Goal: Task Accomplishment & Management: Manage account settings

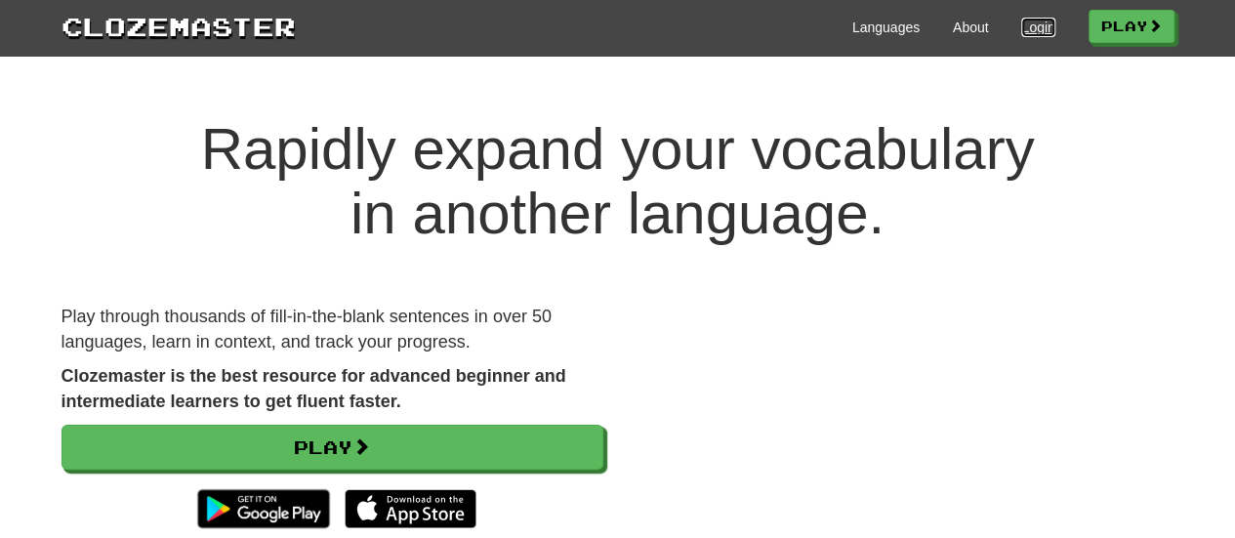
click at [1034, 27] on link "Login" at bounding box center [1037, 28] width 33 height 20
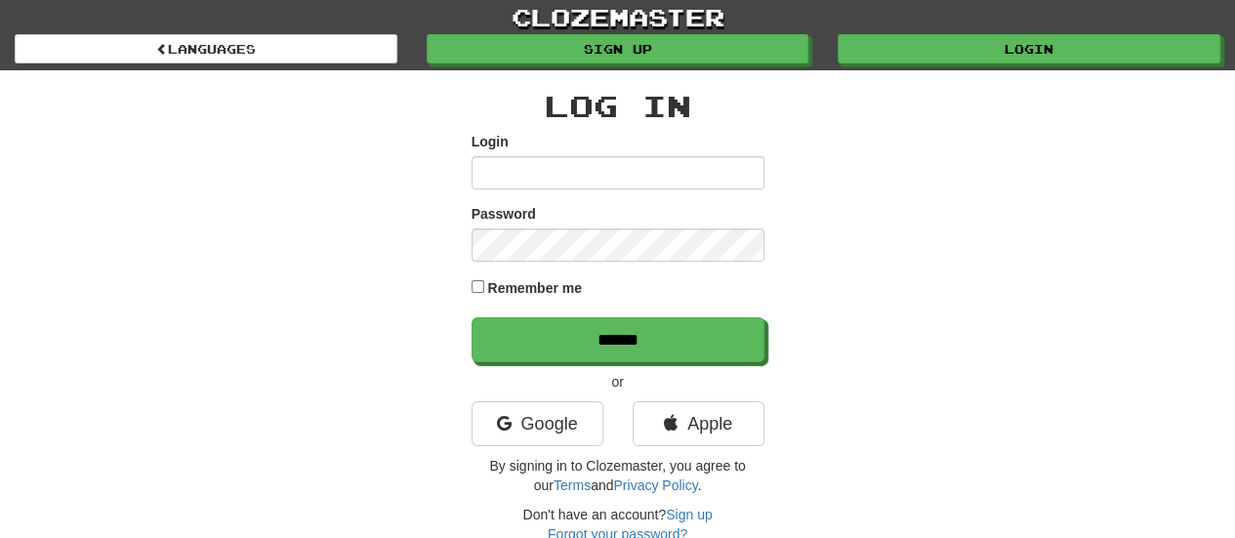
click at [679, 181] on input "Login" at bounding box center [618, 172] width 293 height 33
click at [570, 434] on link "Google" at bounding box center [538, 423] width 132 height 45
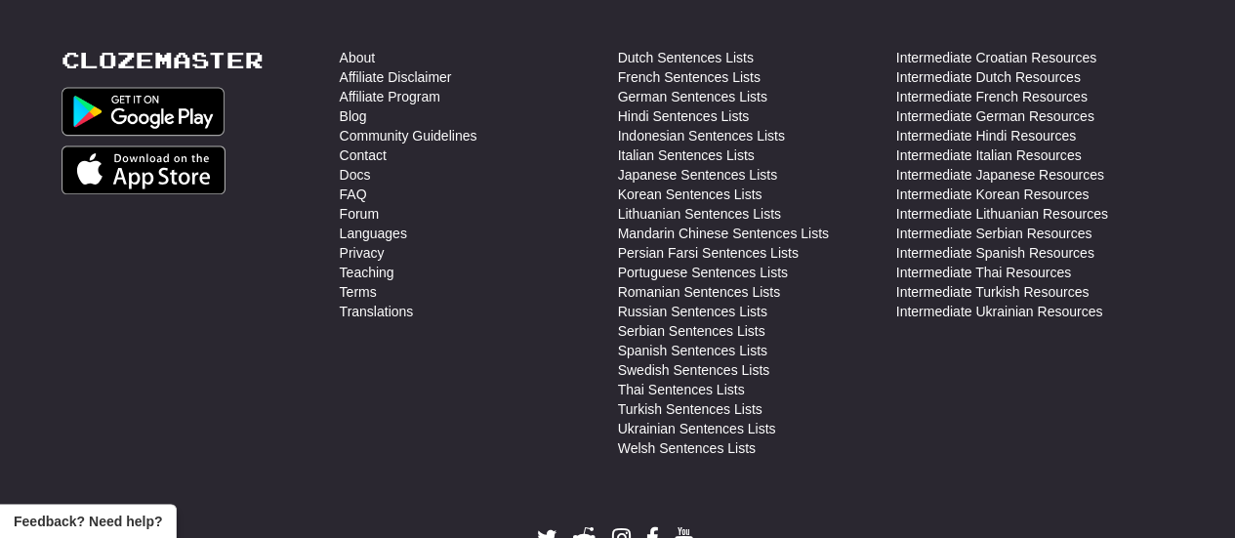
scroll to position [889, 0]
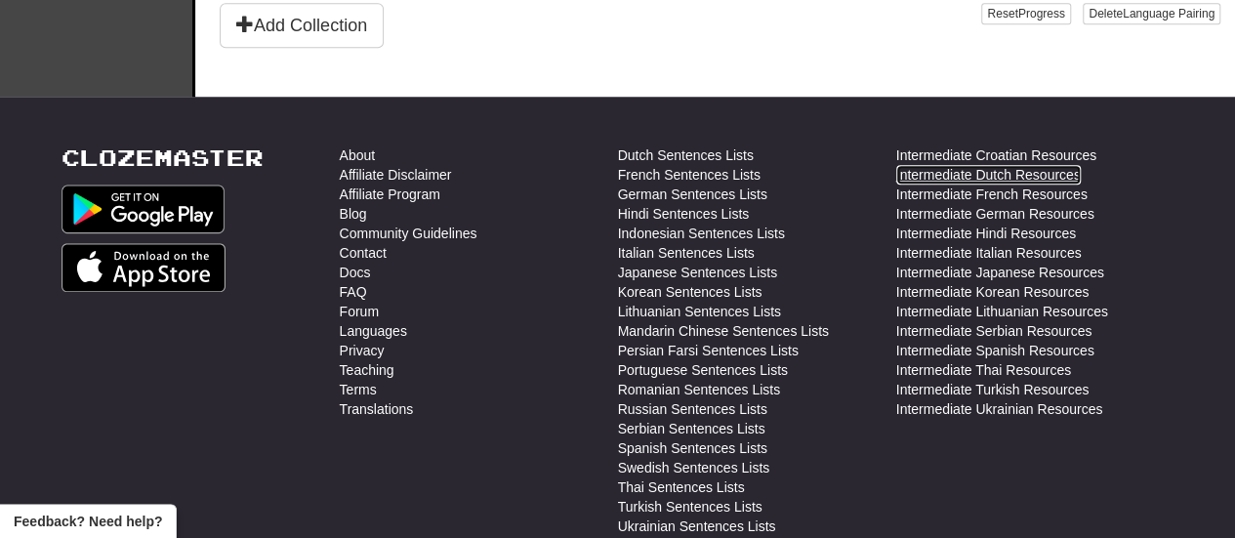
click at [977, 165] on link "Intermediate Dutch Resources" at bounding box center [988, 175] width 185 height 20
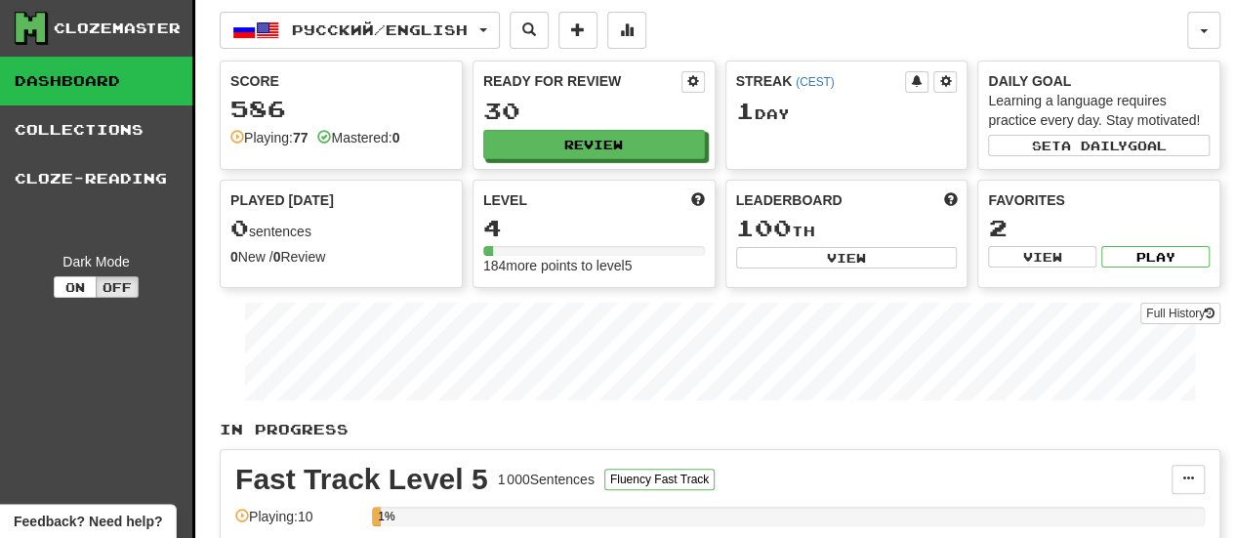
scroll to position [0, 0]
click at [86, 32] on div "Clozemaster" at bounding box center [117, 30] width 127 height 20
click at [42, 33] on icon at bounding box center [30, 28] width 29 height 29
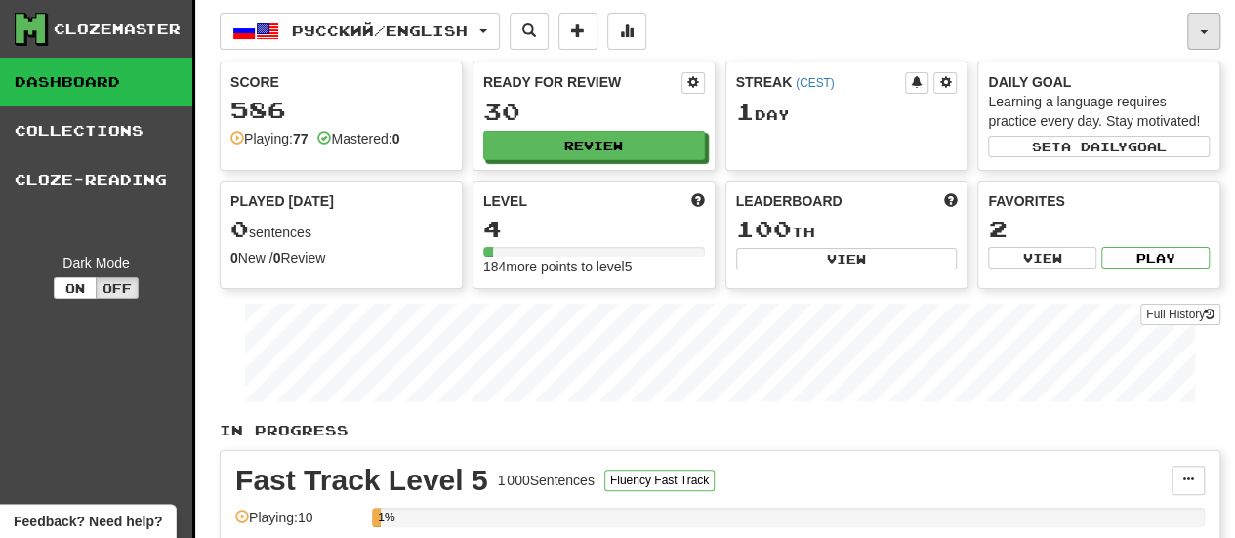
click at [1196, 42] on button "button" at bounding box center [1203, 31] width 33 height 37
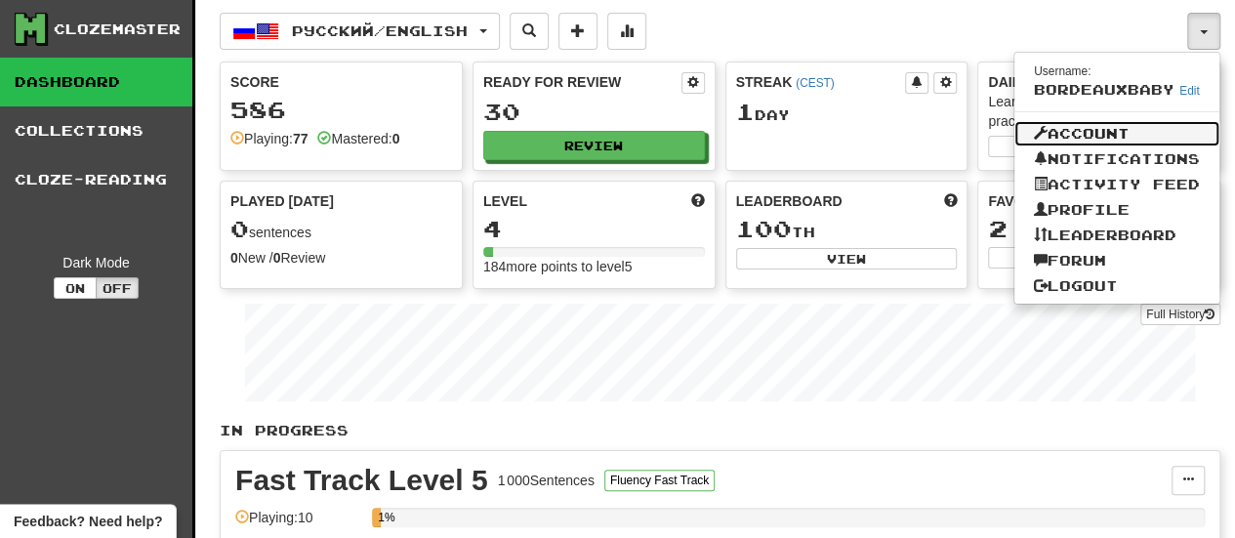
click at [1139, 132] on link "Account" at bounding box center [1117, 133] width 205 height 25
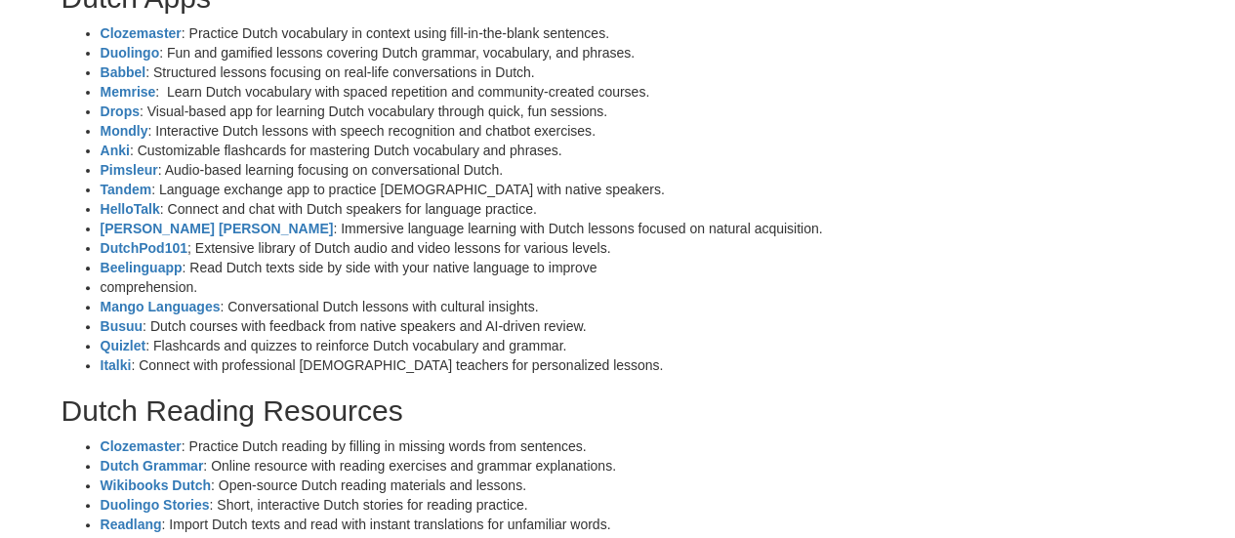
scroll to position [293, 0]
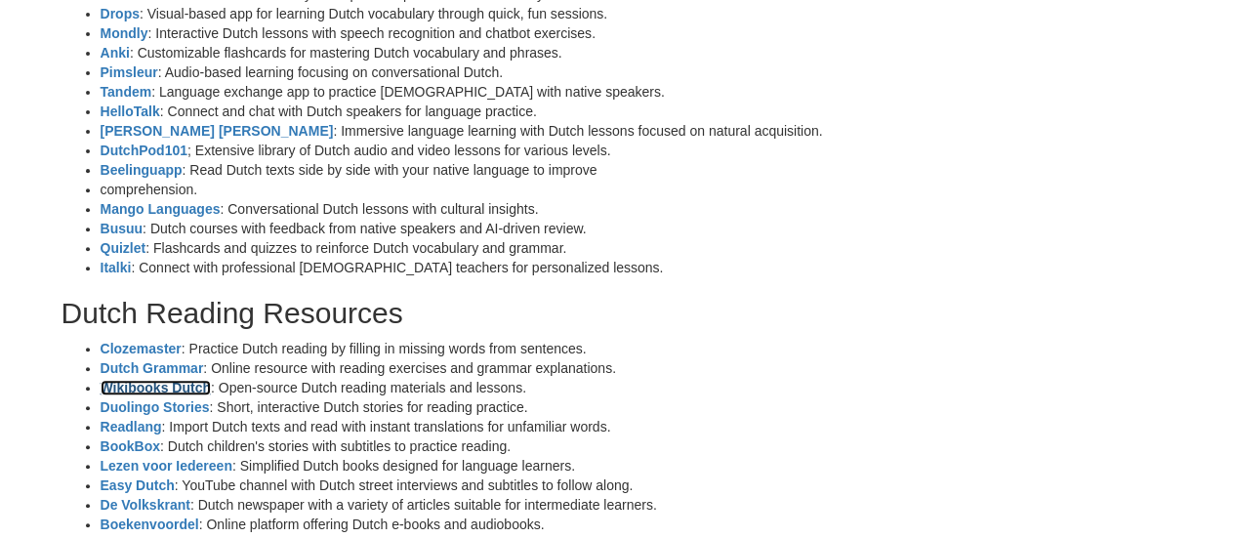
click at [137, 393] on strong "Wikibooks Dutch" at bounding box center [156, 388] width 110 height 16
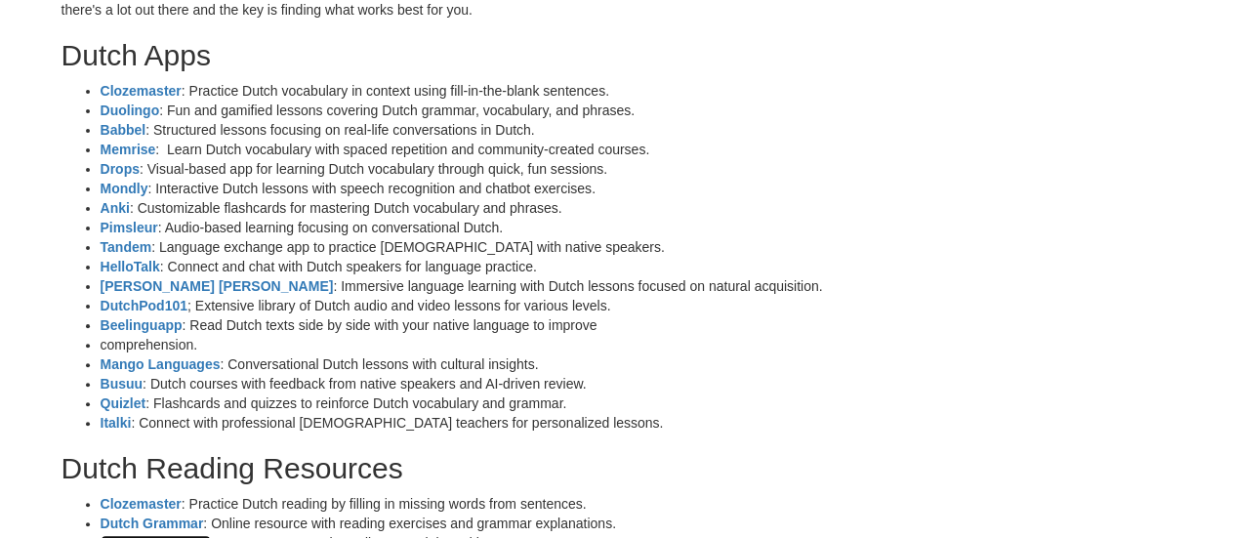
scroll to position [0, 0]
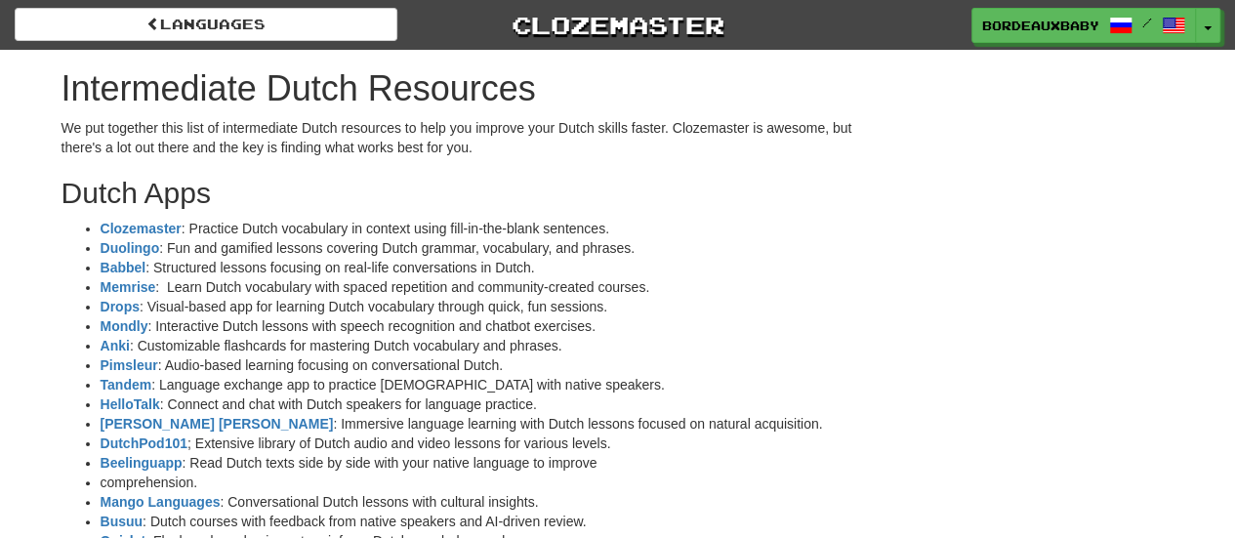
click at [502, 6] on div "Languages Clozemaster BordeauxBaby / Toggle Dropdown Dashboard Leaderboard Acti…" at bounding box center [617, 21] width 1235 height 43
click at [563, 25] on link "Clozemaster" at bounding box center [618, 25] width 383 height 34
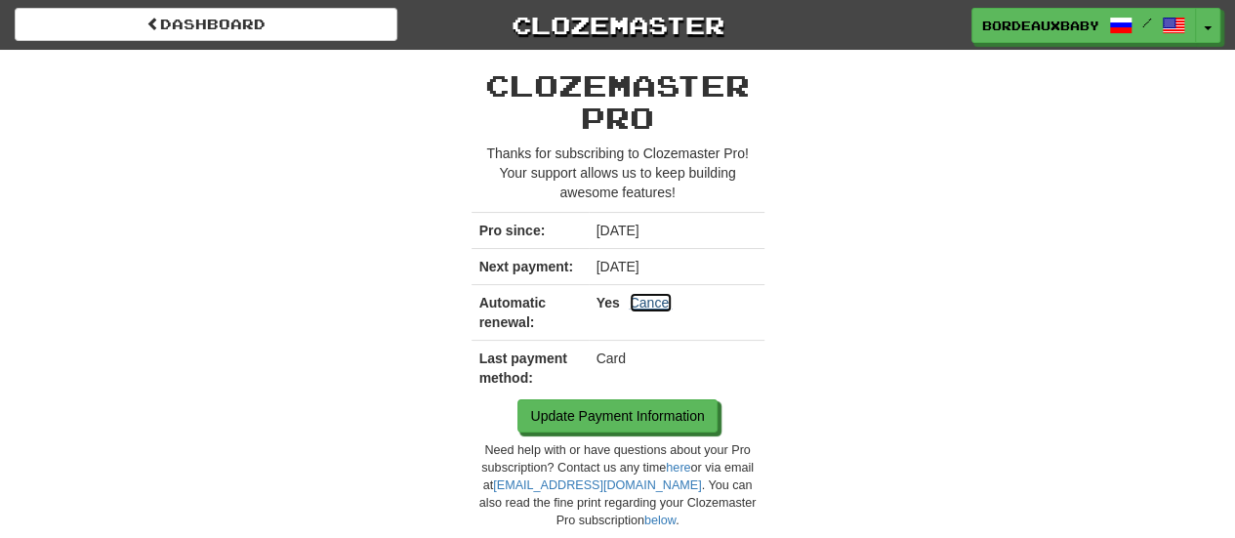
click at [662, 302] on link "Cancel" at bounding box center [651, 303] width 43 height 20
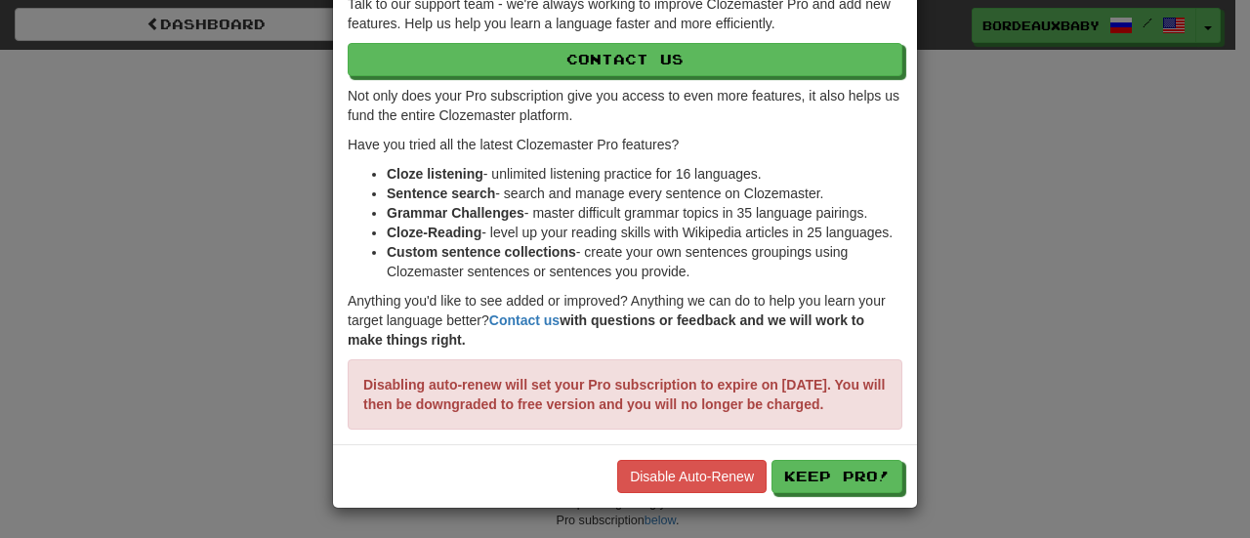
scroll to position [151, 0]
click at [713, 466] on link "Disable Auto-Renew" at bounding box center [691, 476] width 149 height 33
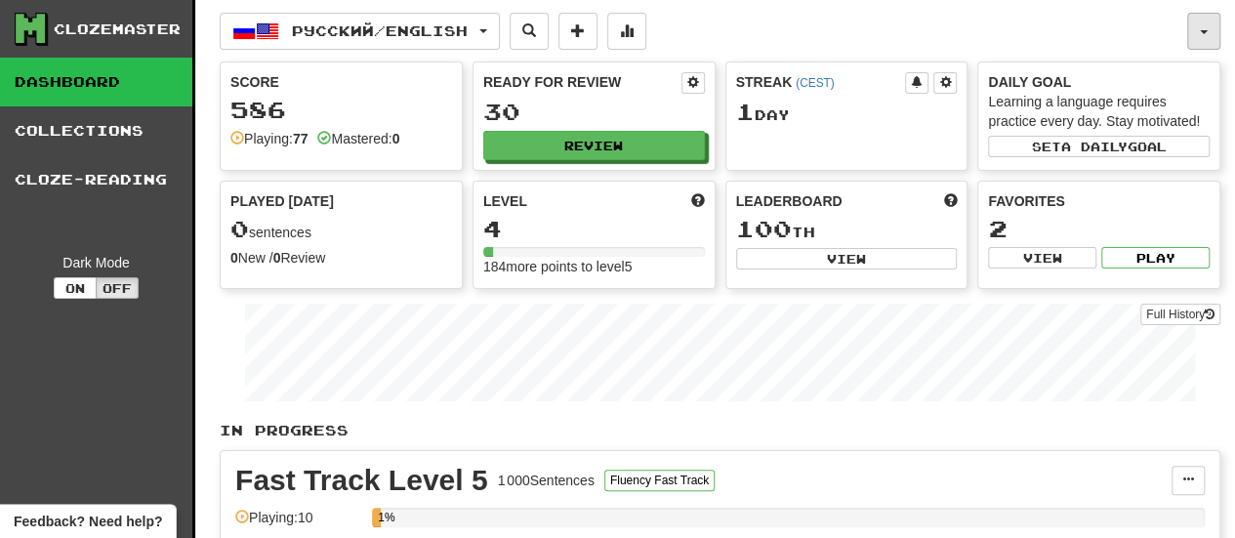
click at [1208, 32] on button "button" at bounding box center [1203, 31] width 33 height 37
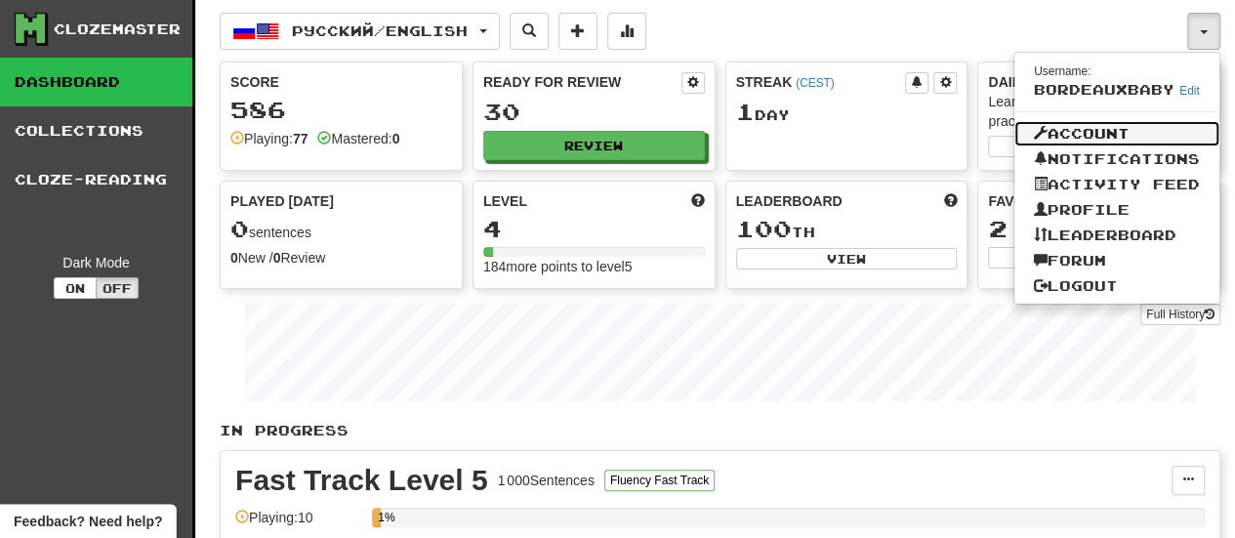
click at [1075, 128] on link "Account" at bounding box center [1117, 133] width 205 height 25
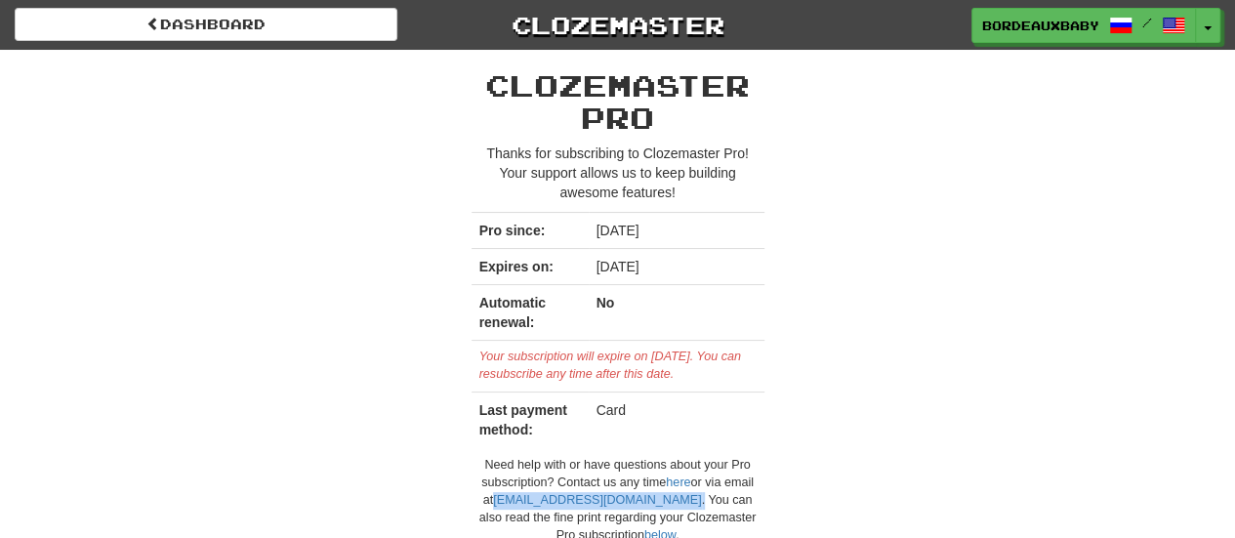
drag, startPoint x: 608, startPoint y: 501, endPoint x: 476, endPoint y: 500, distance: 131.8
click at [476, 500] on div "Need help with or have questions about your Pro subscription? Contact us any ti…" at bounding box center [618, 501] width 293 height 88
copy div "[EMAIL_ADDRESS][DOMAIN_NAME] ."
